Goal: Find contact information: Find contact information

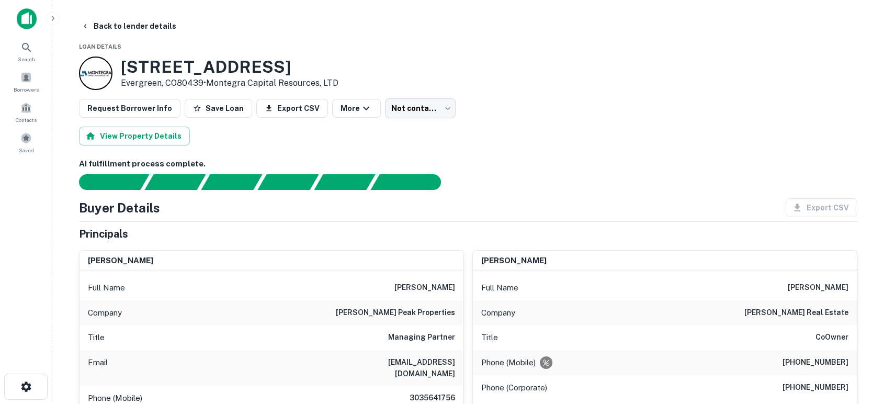
click at [14, 18] on div at bounding box center [26, 22] width 52 height 29
click at [21, 15] on img at bounding box center [27, 18] width 20 height 21
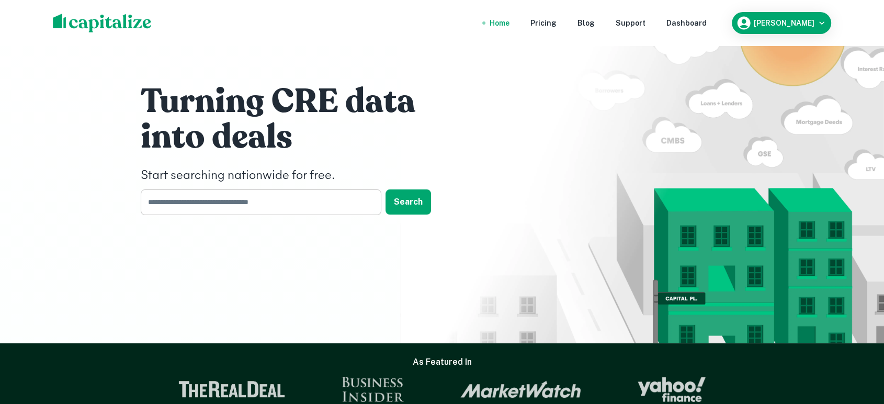
click at [333, 211] on input "text" at bounding box center [257, 202] width 233 height 26
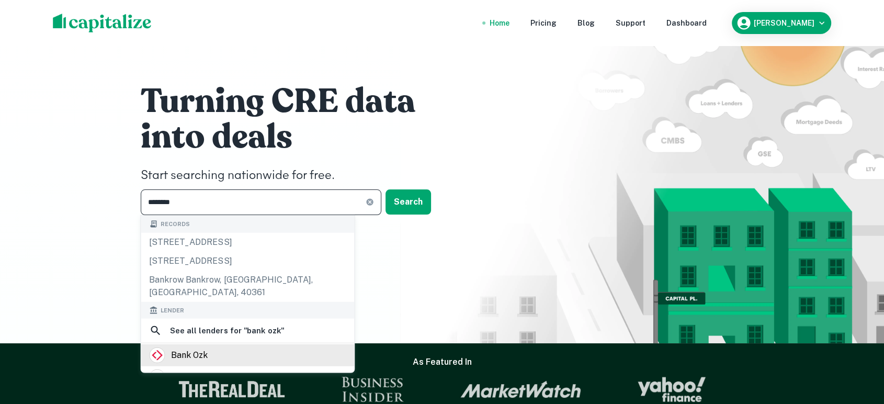
type input "********"
click at [270, 347] on div "bank ozk" at bounding box center [247, 355] width 197 height 16
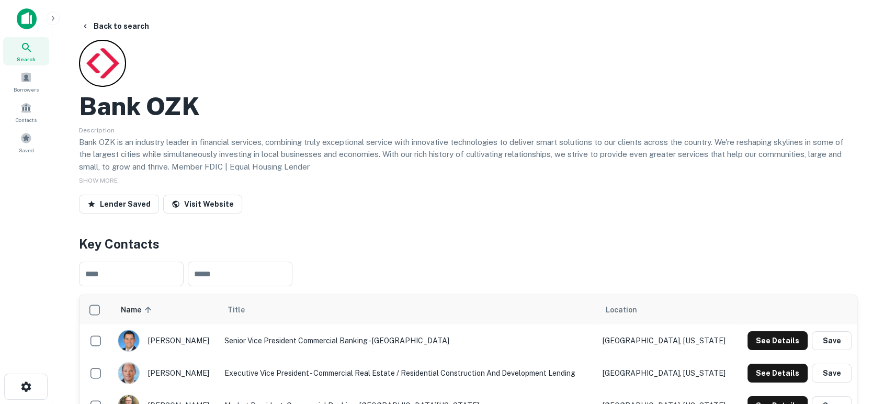
click at [515, 246] on h4 "Key Contacts" at bounding box center [468, 243] width 778 height 19
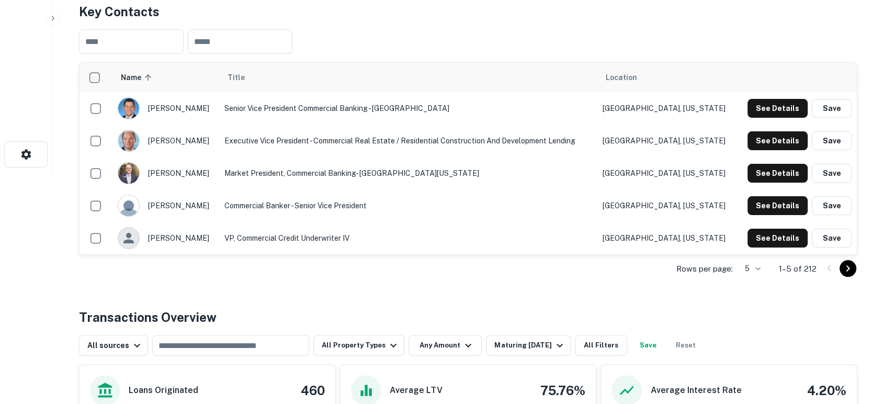
scroll to position [155, 0]
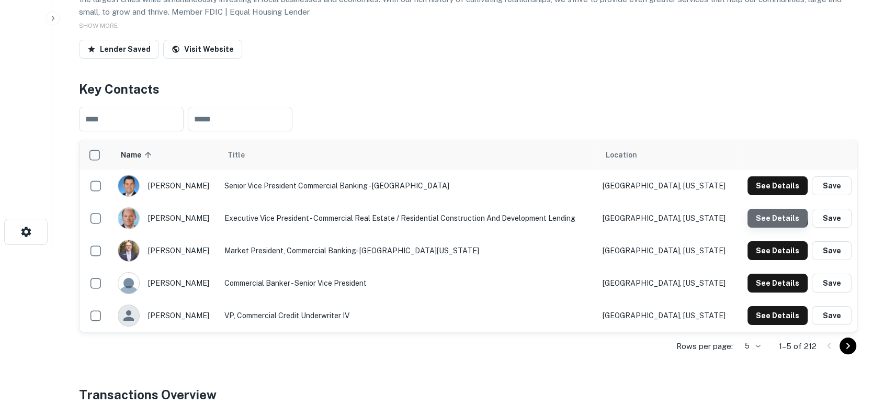
click at [770, 215] on button "See Details" at bounding box center [777, 218] width 60 height 19
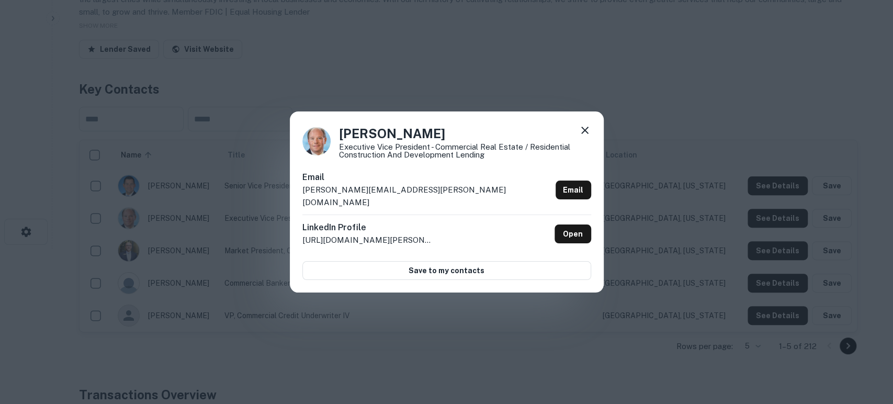
click at [587, 136] on icon at bounding box center [584, 130] width 13 height 13
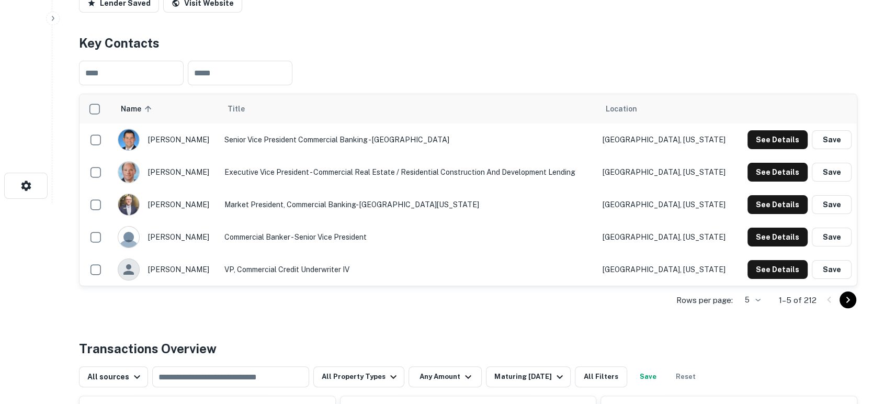
scroll to position [232, 0]
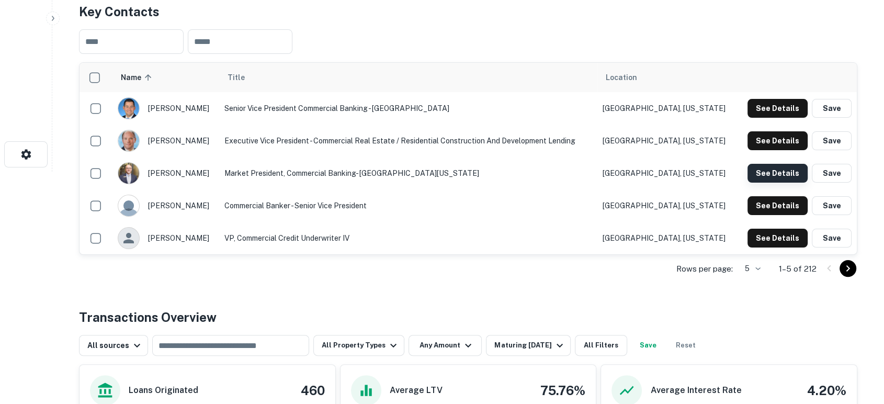
click at [780, 170] on button "See Details" at bounding box center [777, 173] width 60 height 19
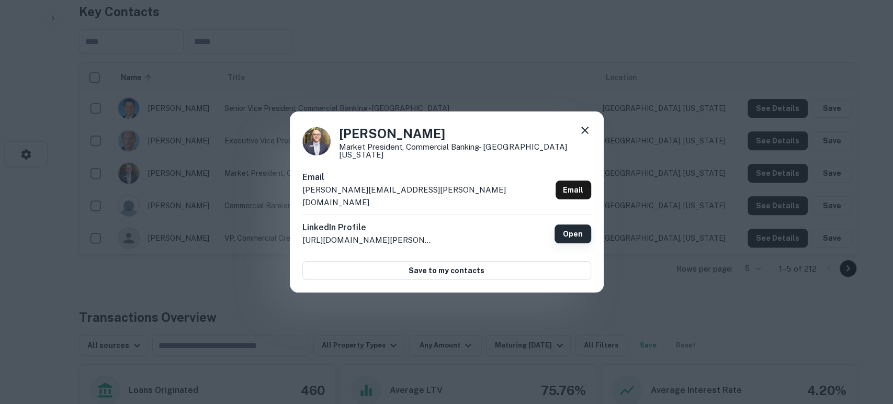
click at [576, 226] on link "Open" at bounding box center [572, 233] width 37 height 19
click at [584, 137] on icon at bounding box center [584, 130] width 13 height 13
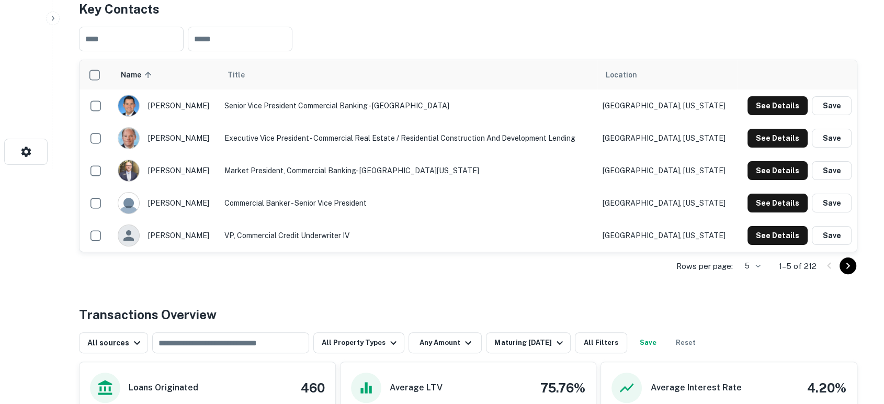
scroll to position [310, 0]
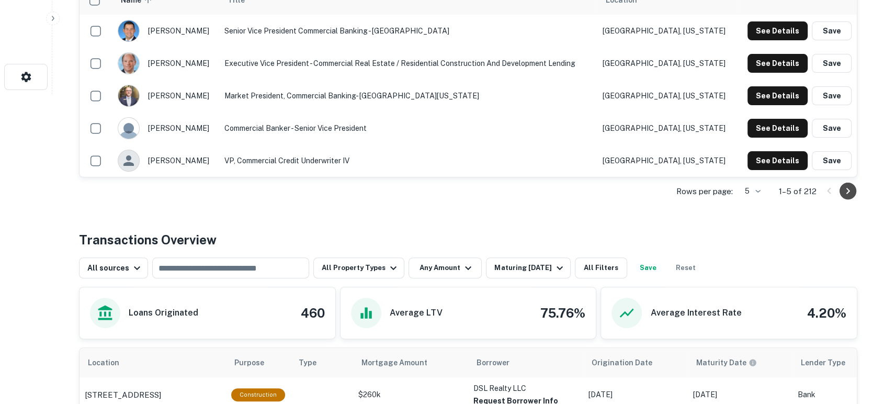
click at [851, 187] on icon "Go to next page" at bounding box center [848, 191] width 13 height 13
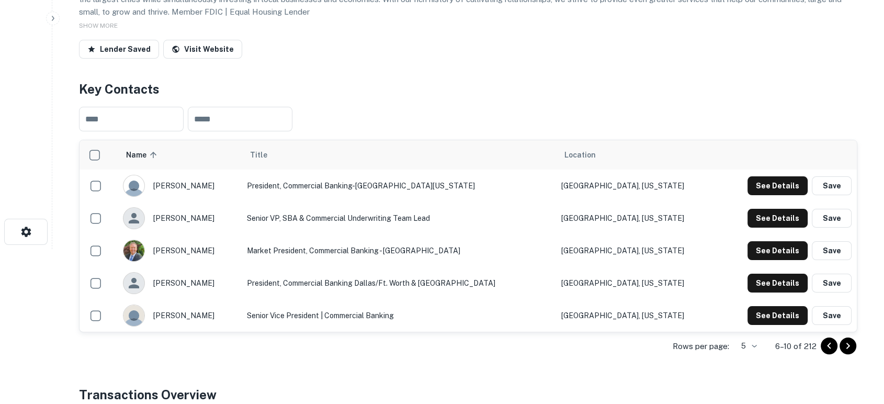
scroll to position [232, 0]
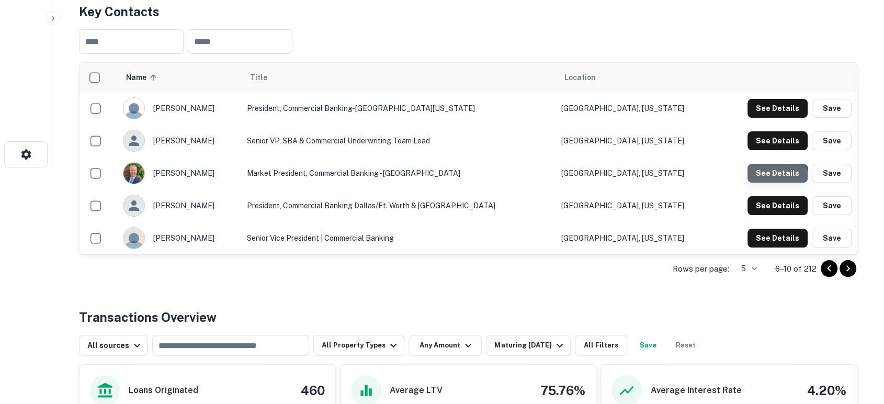
click at [773, 175] on button "See Details" at bounding box center [777, 173] width 60 height 19
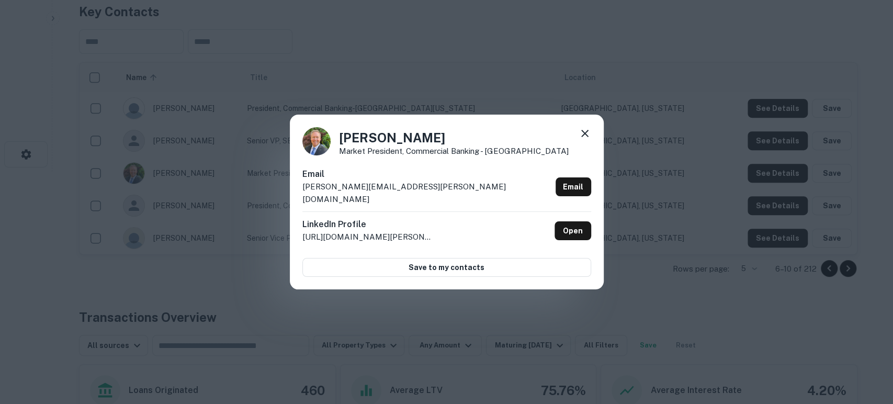
click at [587, 140] on icon at bounding box center [584, 133] width 13 height 13
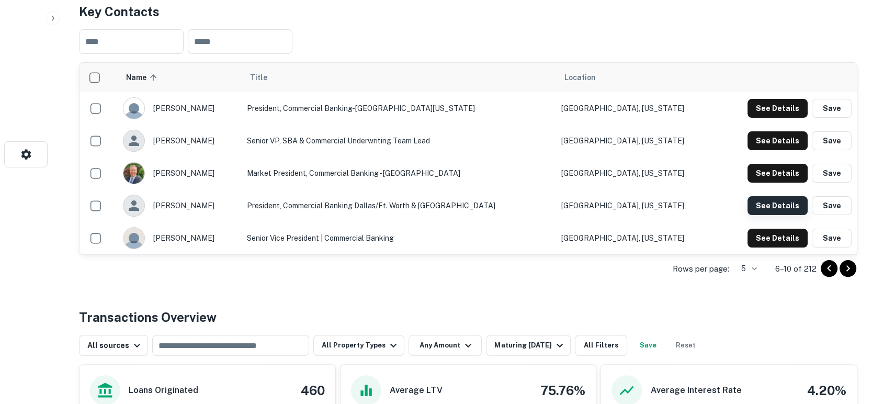
click at [781, 201] on button "See Details" at bounding box center [777, 205] width 60 height 19
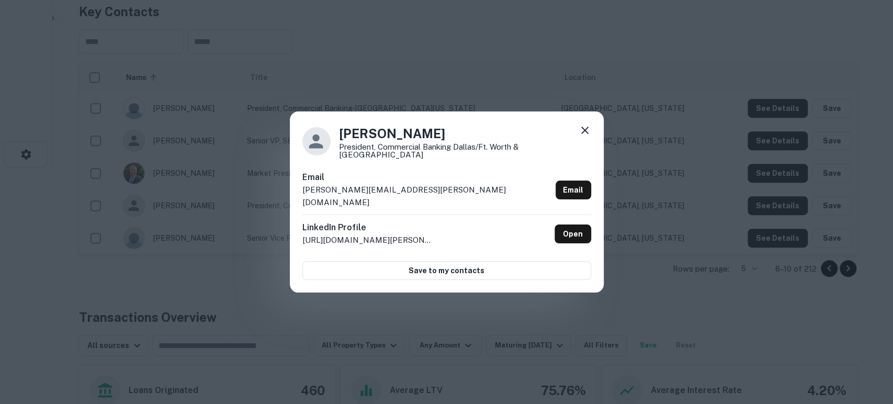
click at [582, 137] on icon at bounding box center [584, 130] width 13 height 13
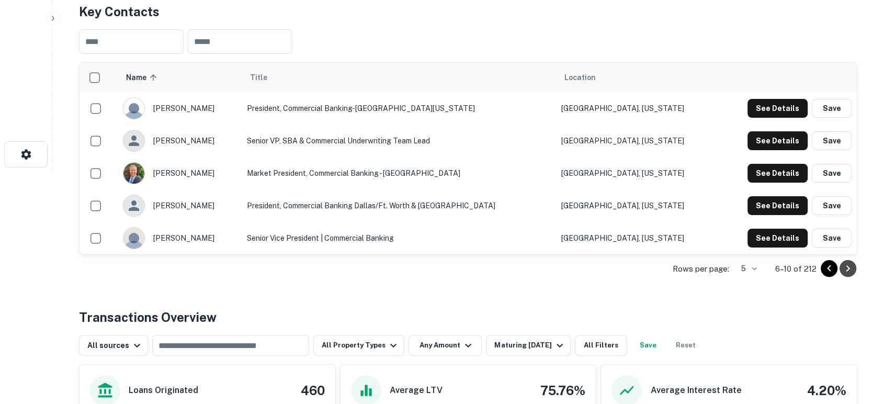
click at [848, 267] on icon "Go to next page" at bounding box center [848, 268] width 4 height 6
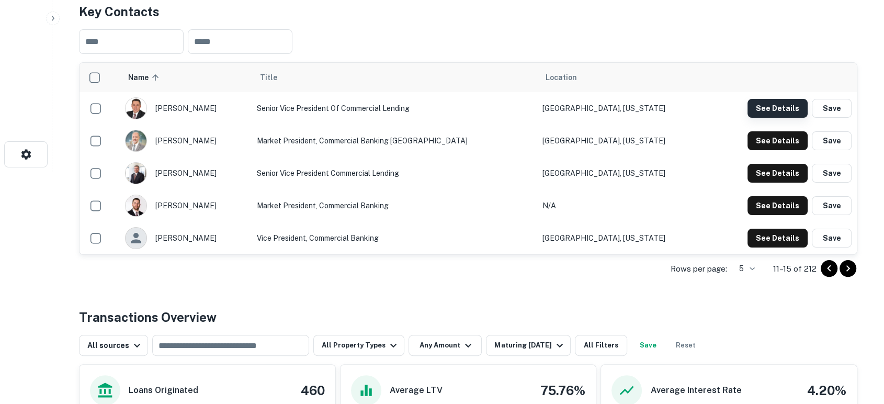
click at [785, 108] on button "See Details" at bounding box center [777, 108] width 60 height 19
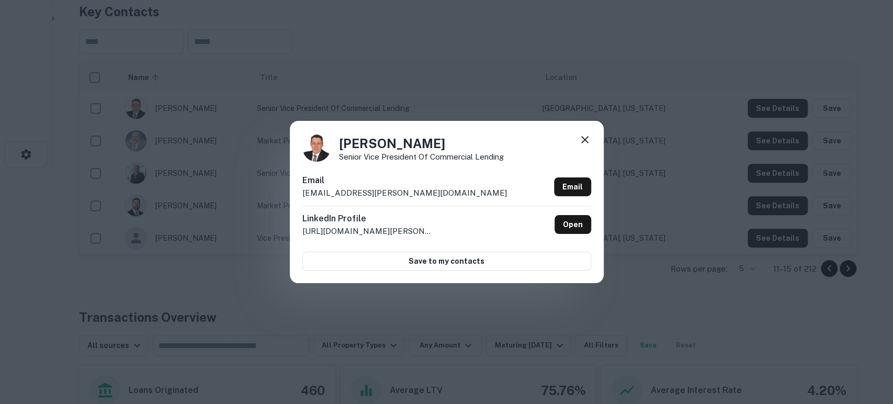
click at [585, 138] on icon at bounding box center [584, 139] width 13 height 13
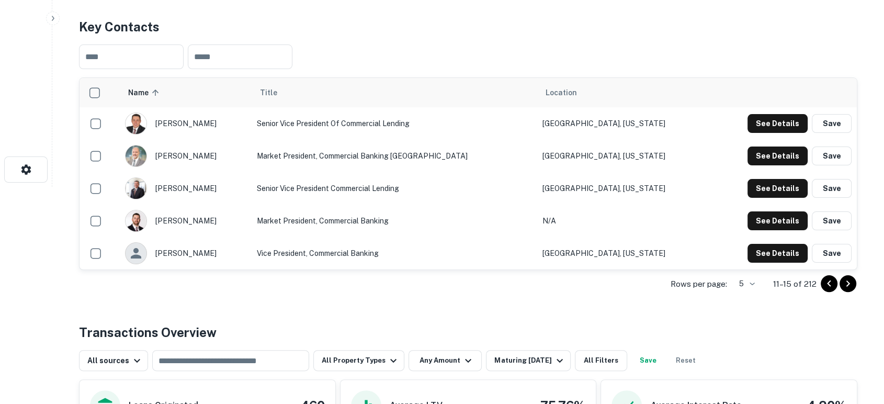
scroll to position [155, 0]
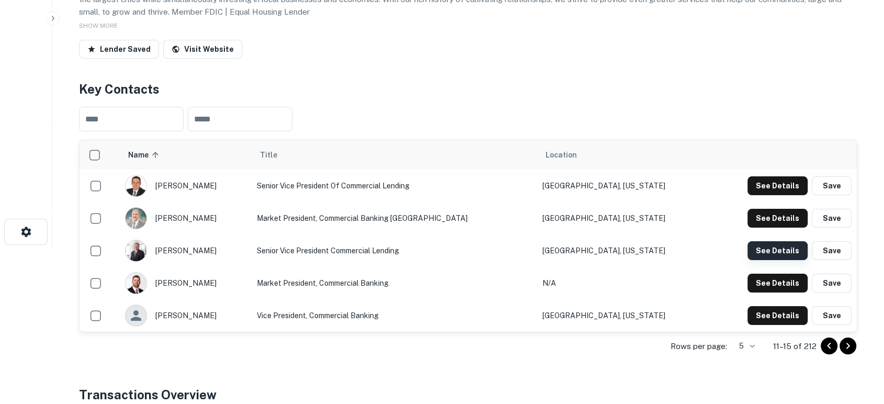
click at [775, 249] on button "See Details" at bounding box center [777, 250] width 60 height 19
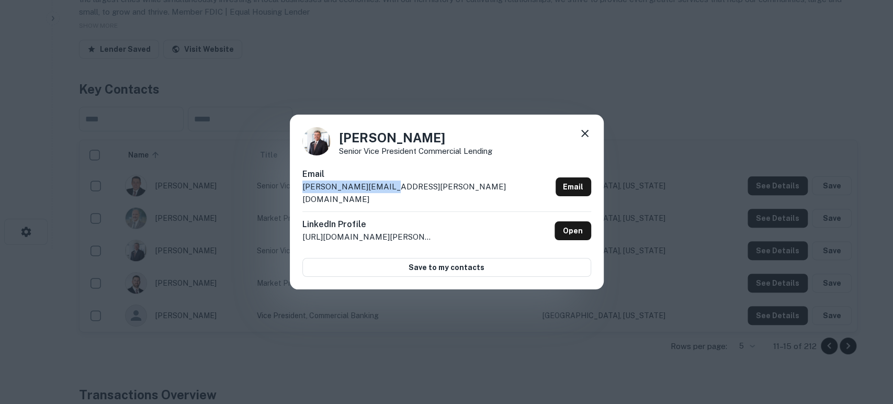
drag, startPoint x: 398, startPoint y: 196, endPoint x: 299, endPoint y: 196, distance: 98.9
click at [299, 196] on div "[PERSON_NAME] Senior Vice President Commercial Lending Email [PERSON_NAME][EMAI…" at bounding box center [447, 202] width 314 height 175
copy p "[PERSON_NAME][EMAIL_ADDRESS][PERSON_NAME][DOMAIN_NAME]"
click at [587, 135] on icon at bounding box center [584, 133] width 13 height 13
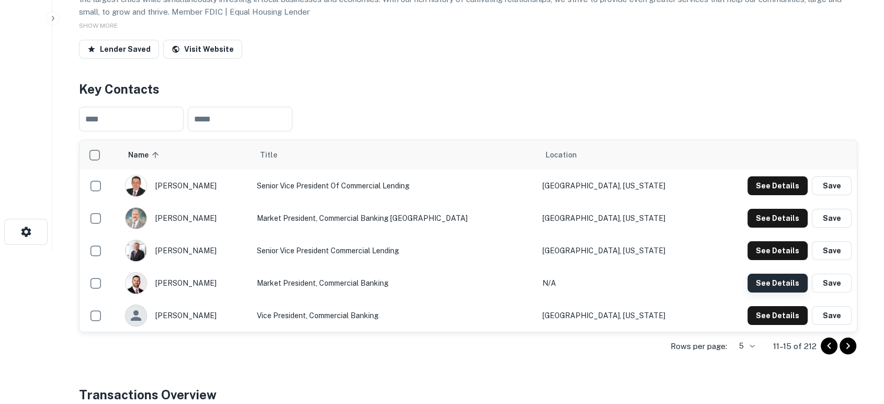
click at [774, 280] on button "See Details" at bounding box center [777, 283] width 60 height 19
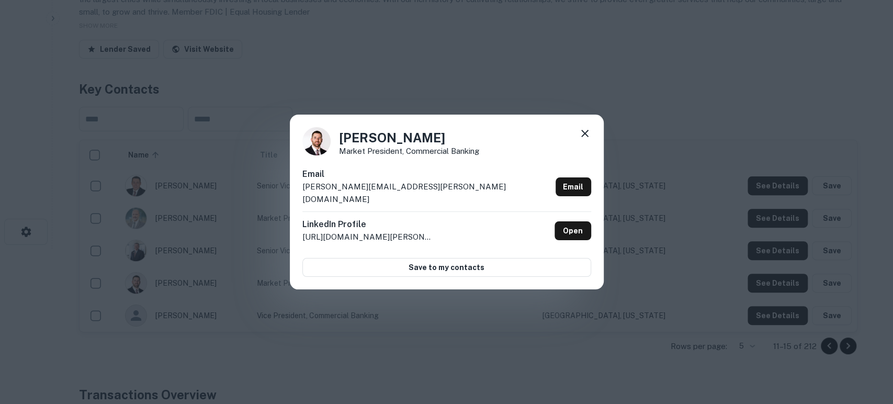
click at [593, 139] on div "[PERSON_NAME] Market President, Commercial Banking Email [PERSON_NAME][EMAIL_AD…" at bounding box center [447, 202] width 314 height 175
click at [586, 137] on icon at bounding box center [584, 133] width 7 height 7
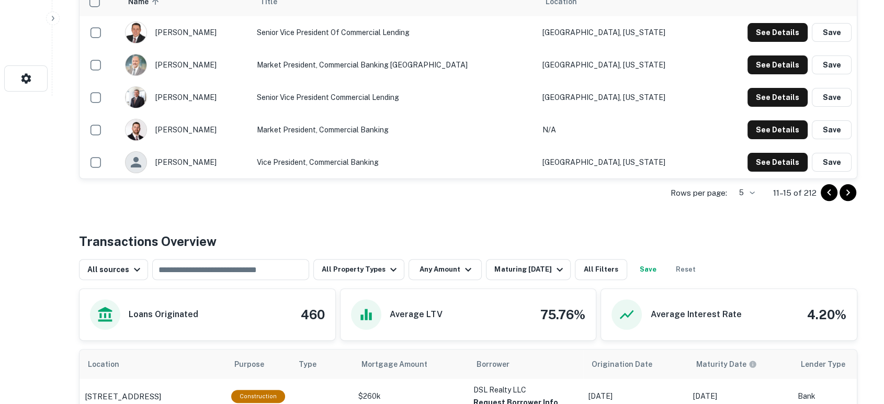
scroll to position [310, 0]
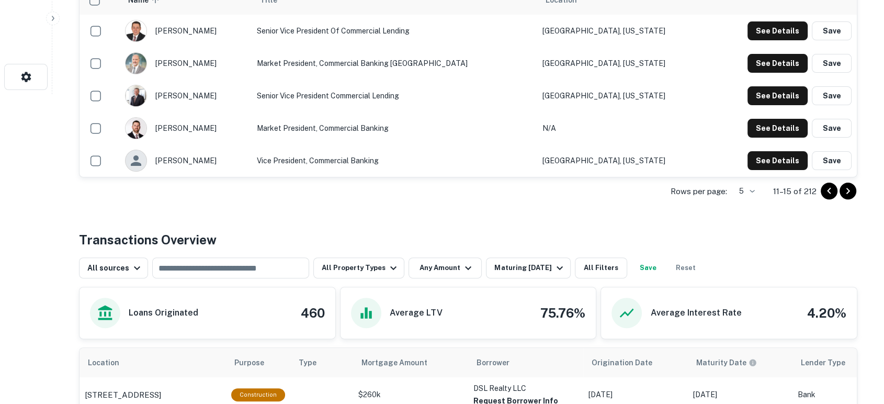
click at [850, 192] on icon "Go to next page" at bounding box center [848, 191] width 13 height 13
